Goal: Navigation & Orientation: Find specific page/section

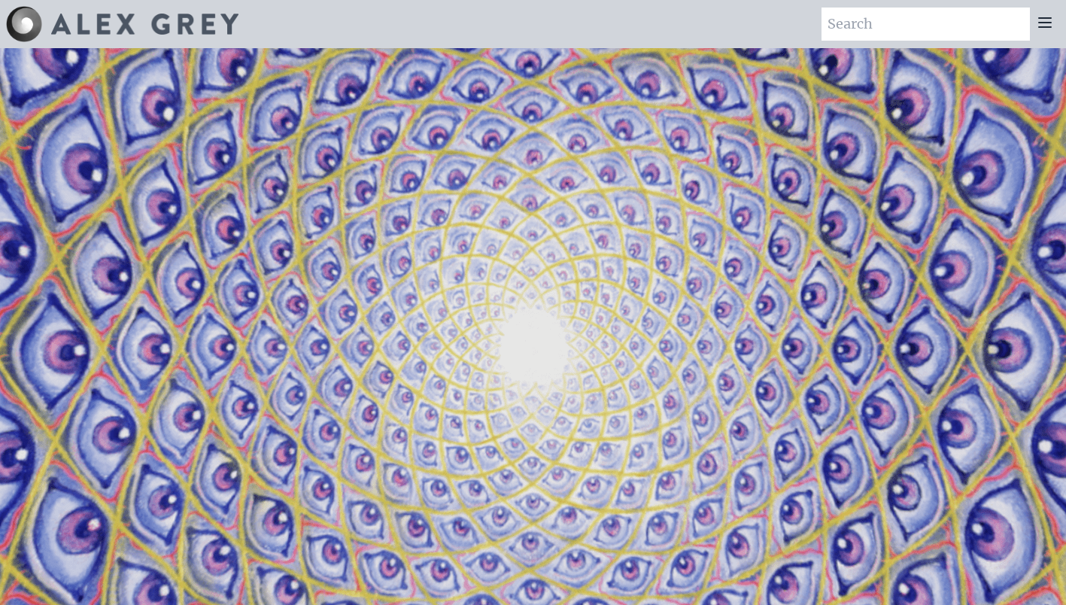
click at [1043, 25] on icon at bounding box center [1045, 23] width 18 height 18
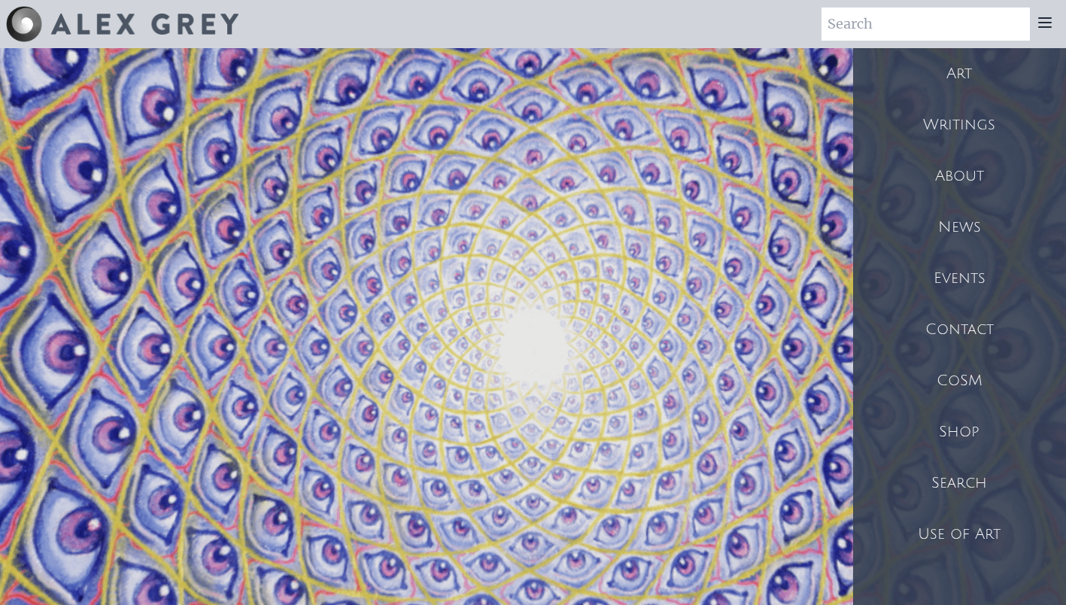
click at [962, 72] on div "Art" at bounding box center [959, 73] width 213 height 51
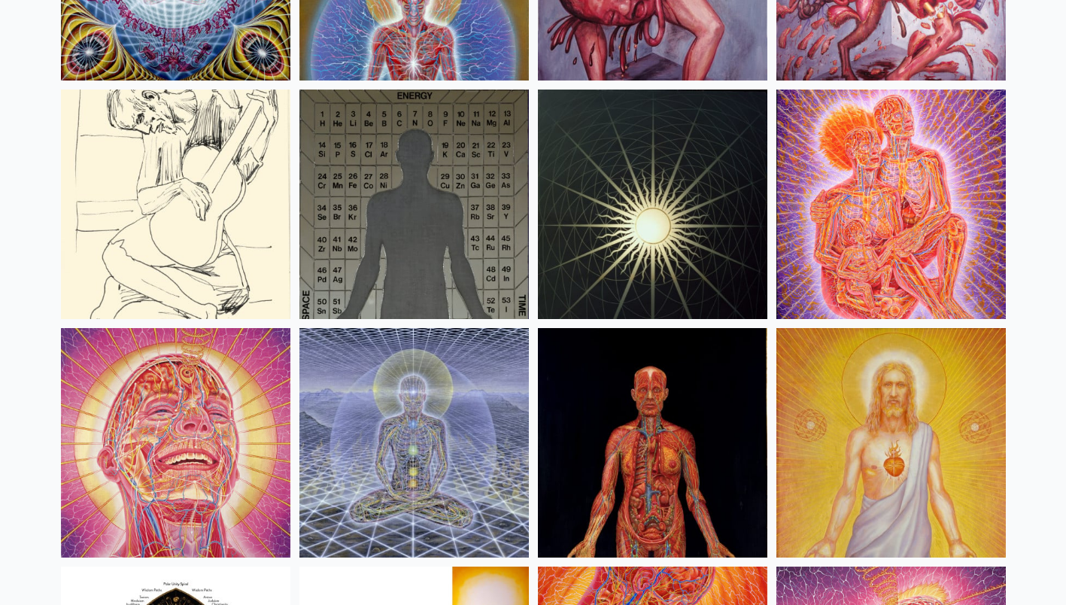
scroll to position [15581, 0]
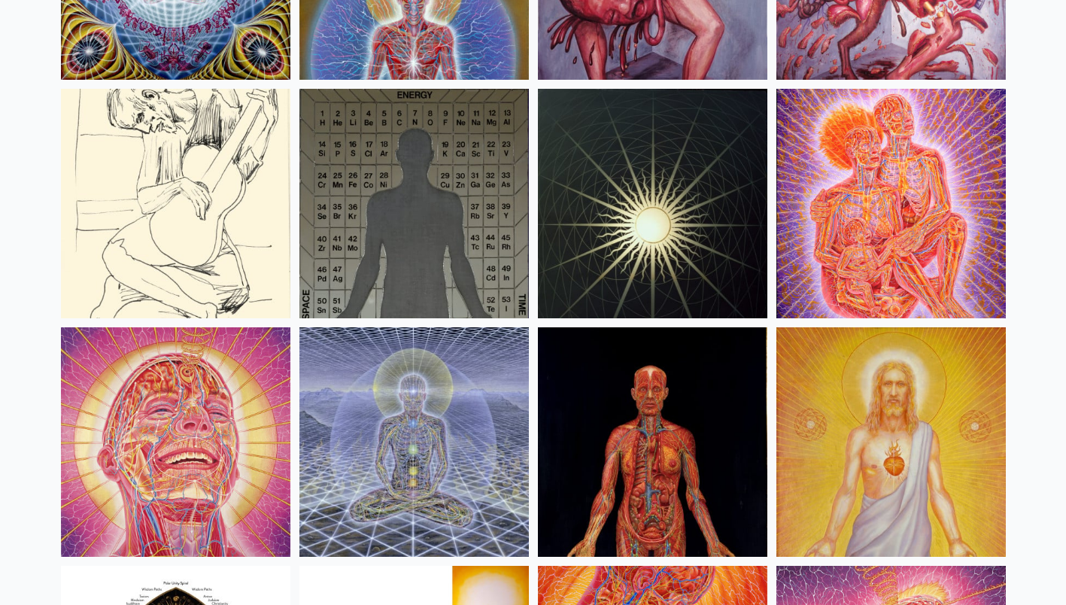
click at [710, 270] on img at bounding box center [652, 203] width 229 height 229
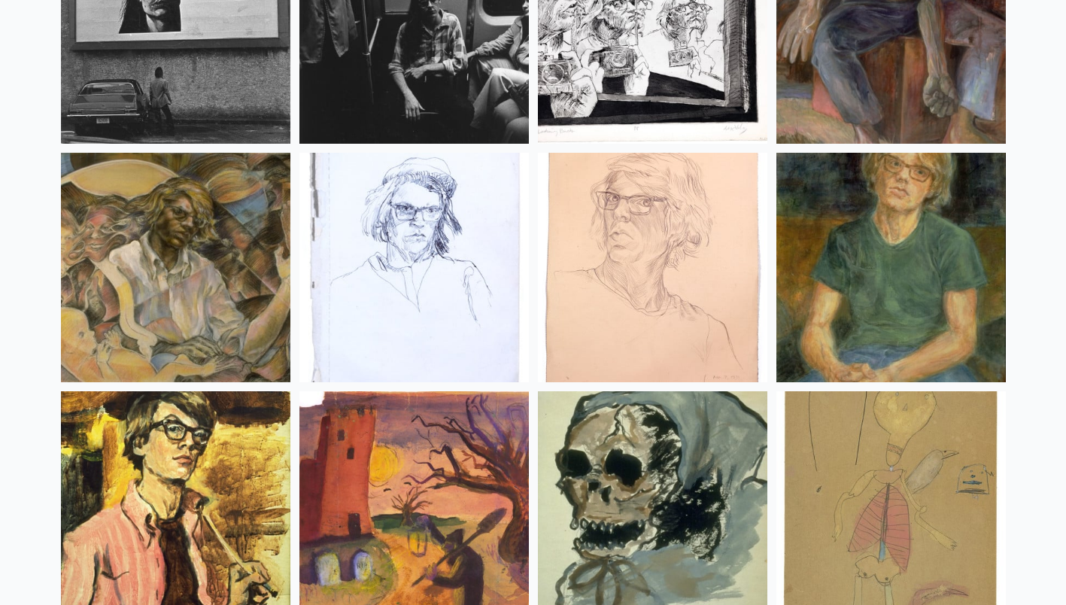
scroll to position [20034, 0]
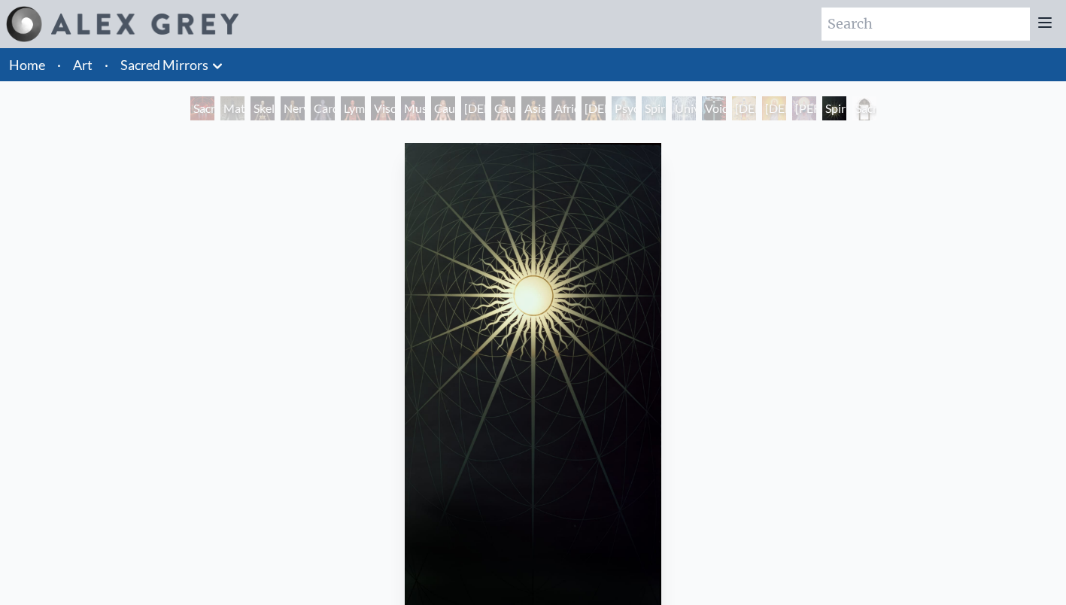
scroll to position [162, 0]
